Goal: Book appointment/travel/reservation

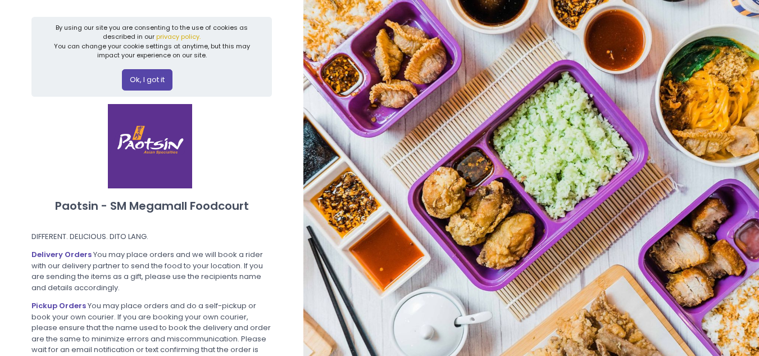
click at [138, 79] on button "Ok, I got it" at bounding box center [147, 79] width 51 height 21
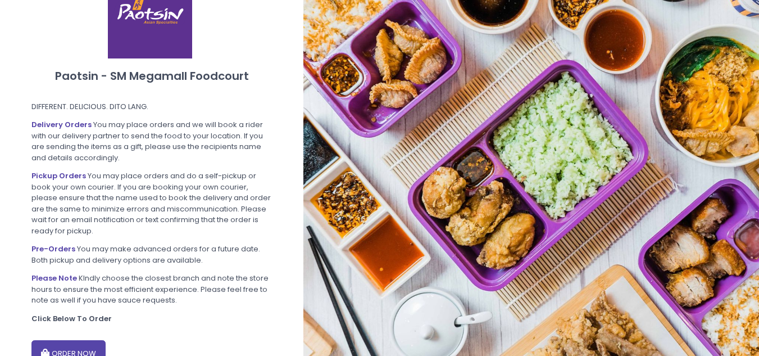
scroll to position [111, 0]
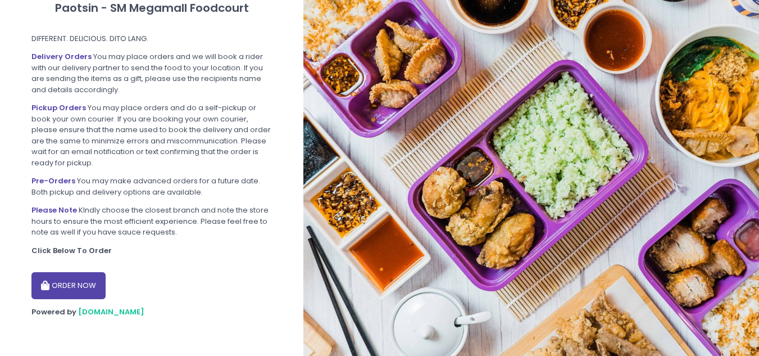
click at [74, 290] on button "ORDER NOW" at bounding box center [68, 285] width 74 height 27
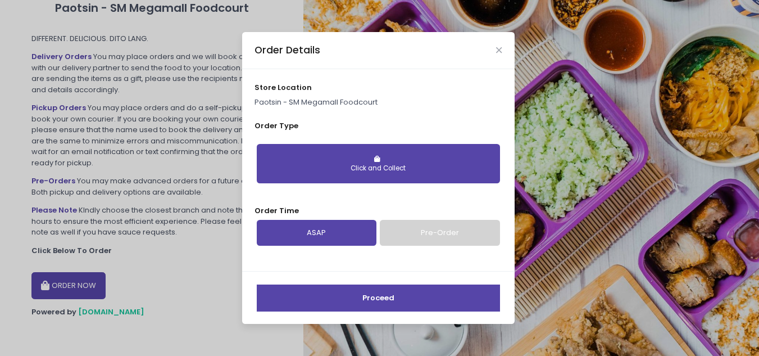
click at [429, 163] on div "Click and Collect" at bounding box center [378, 168] width 227 height 10
click at [367, 165] on div "Click and Collect" at bounding box center [378, 168] width 227 height 10
click at [317, 145] on button "Click and Collect" at bounding box center [378, 163] width 243 height 39
click at [419, 230] on link "Pre-Order" at bounding box center [440, 233] width 120 height 26
select select "[DATE]"
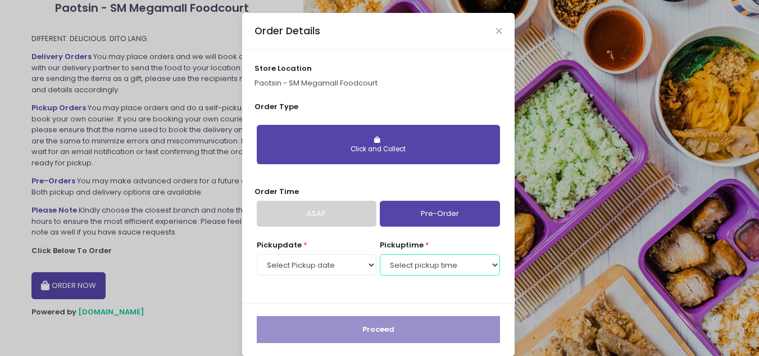
click at [429, 268] on select "Select pickup time 11:30 AM - 12:00 PM 12:00 PM - 12:30 PM 12:30 PM - 01:00 PM …" at bounding box center [440, 264] width 120 height 21
select select "11:30"
click at [380, 254] on select "Select pickup time 11:30 AM - 12:00 PM 12:00 PM - 12:30 PM 12:30 PM - 01:00 PM …" at bounding box center [440, 264] width 120 height 21
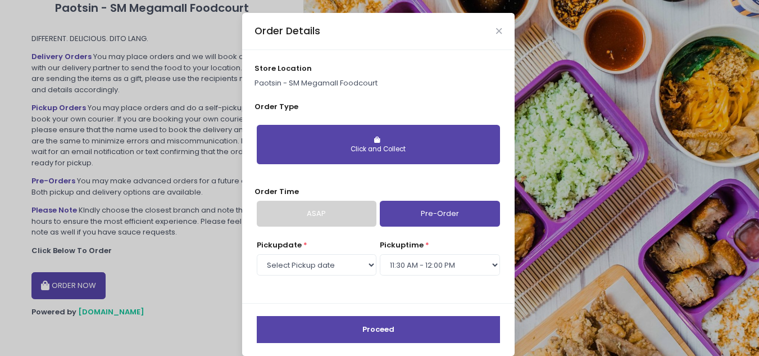
click at [430, 147] on div "Click and Collect" at bounding box center [378, 149] width 227 height 10
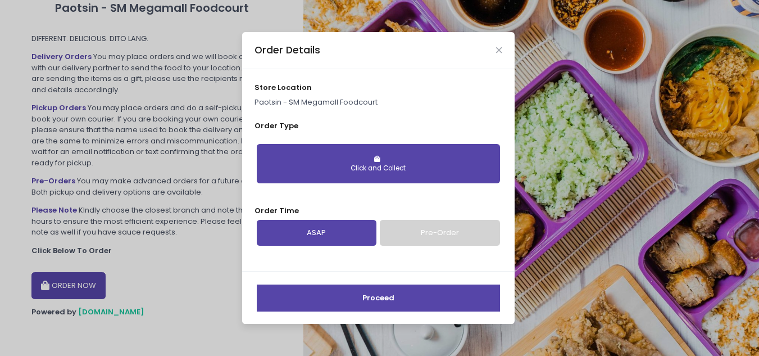
click at [471, 235] on link "Pre-Order" at bounding box center [440, 233] width 120 height 26
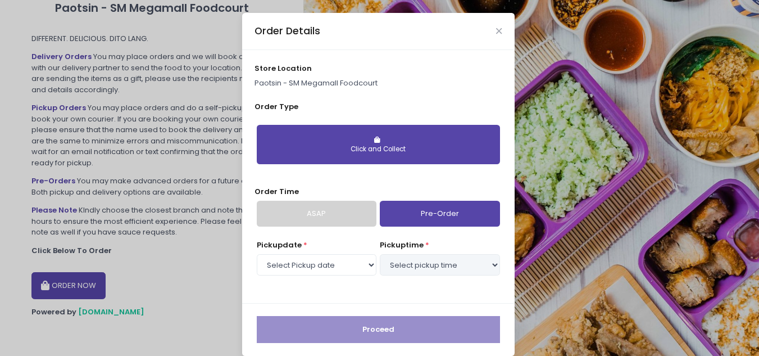
select select "[DATE]"
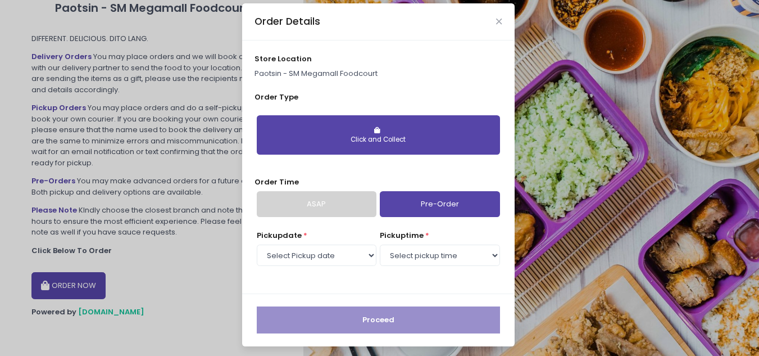
scroll to position [12, 0]
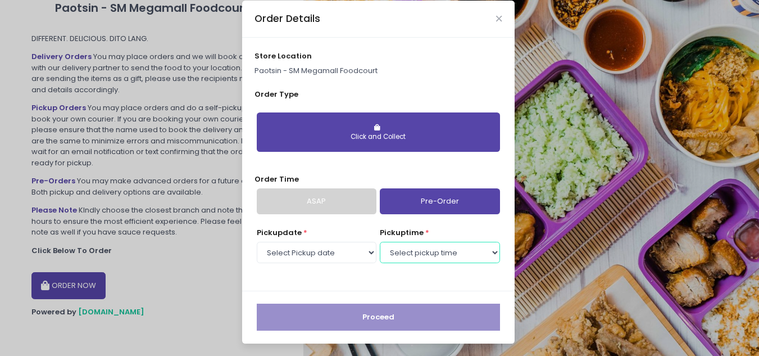
click at [418, 252] on select "Select pickup time 11:30 AM - 12:00 PM 12:00 PM - 12:30 PM 12:30 PM - 01:00 PM …" at bounding box center [440, 252] width 120 height 21
select select "11:30"
click at [380, 242] on select "Select pickup time 11:30 AM - 12:00 PM 12:00 PM - 12:30 PM 12:30 PM - 01:00 PM …" at bounding box center [440, 252] width 120 height 21
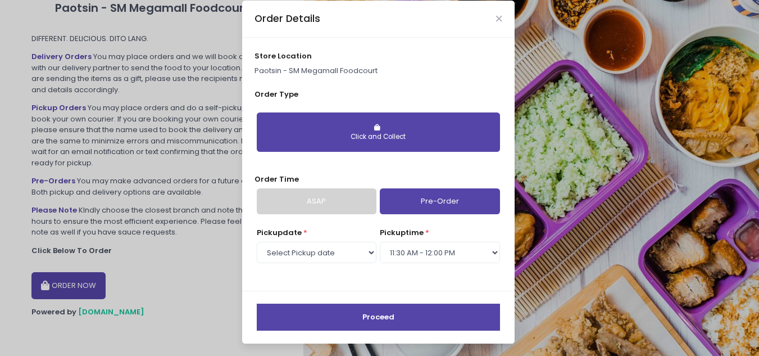
click at [414, 310] on button "Proceed" at bounding box center [378, 316] width 243 height 27
